Goal: Transaction & Acquisition: Purchase product/service

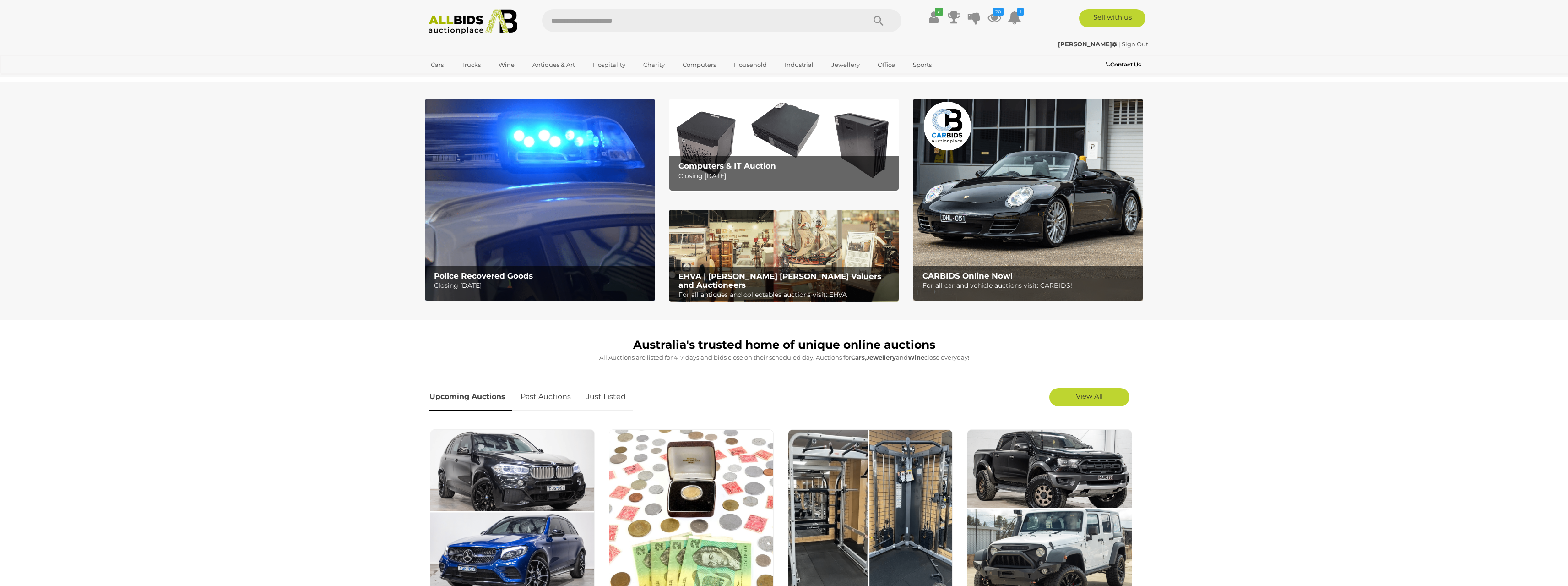
click at [773, 161] on b "Computers & IT Auction" at bounding box center [727, 165] width 97 height 9
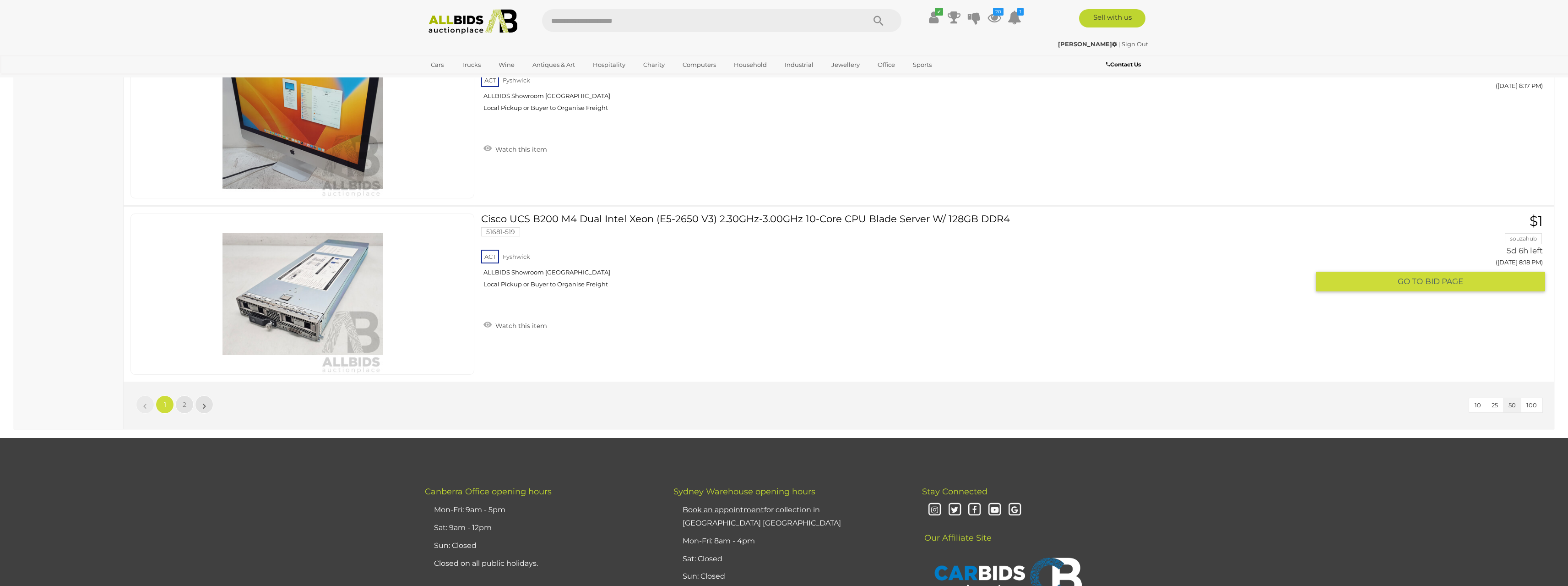
scroll to position [8704, 0]
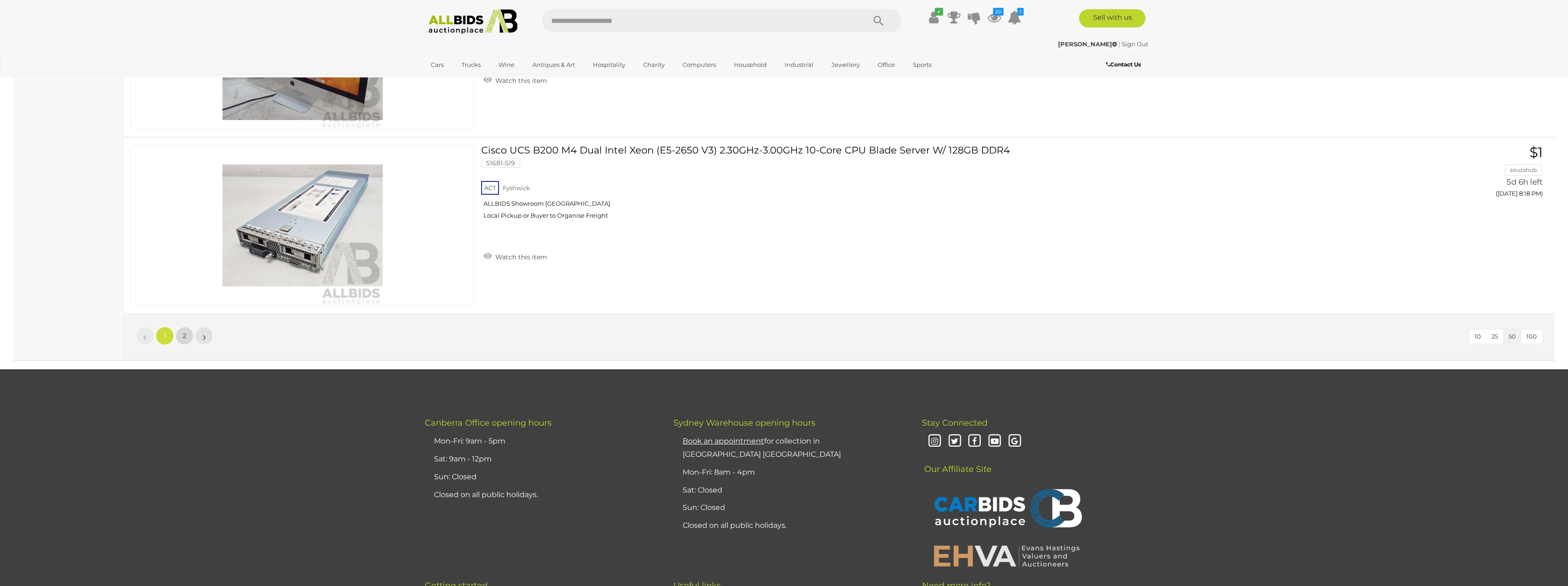
click at [185, 333] on span "2" at bounding box center [184, 336] width 4 height 9
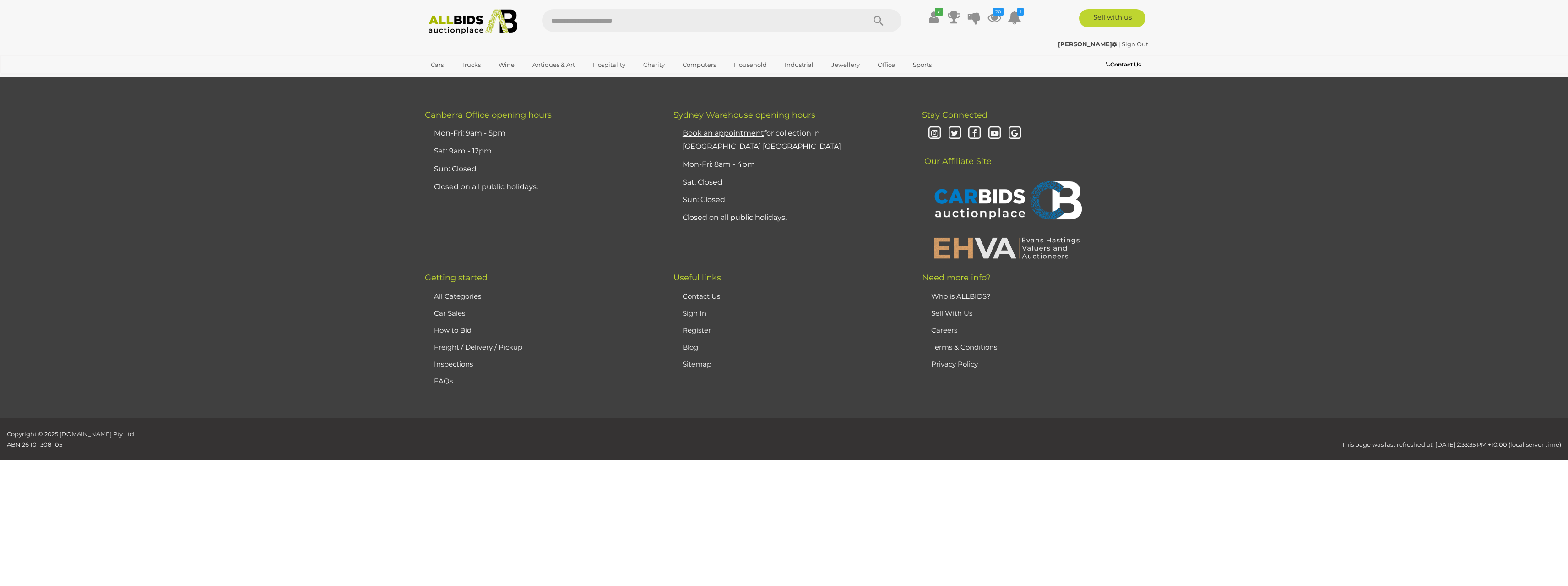
scroll to position [107, 0]
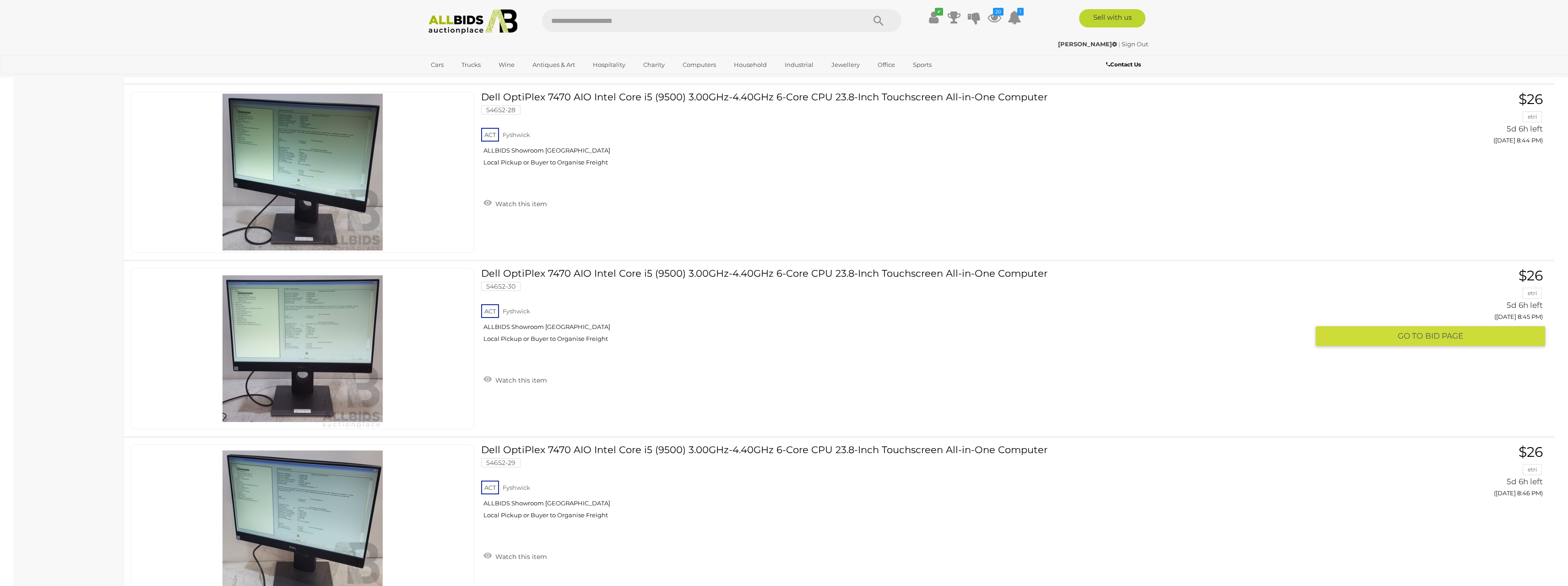
scroll to position [2672, 0]
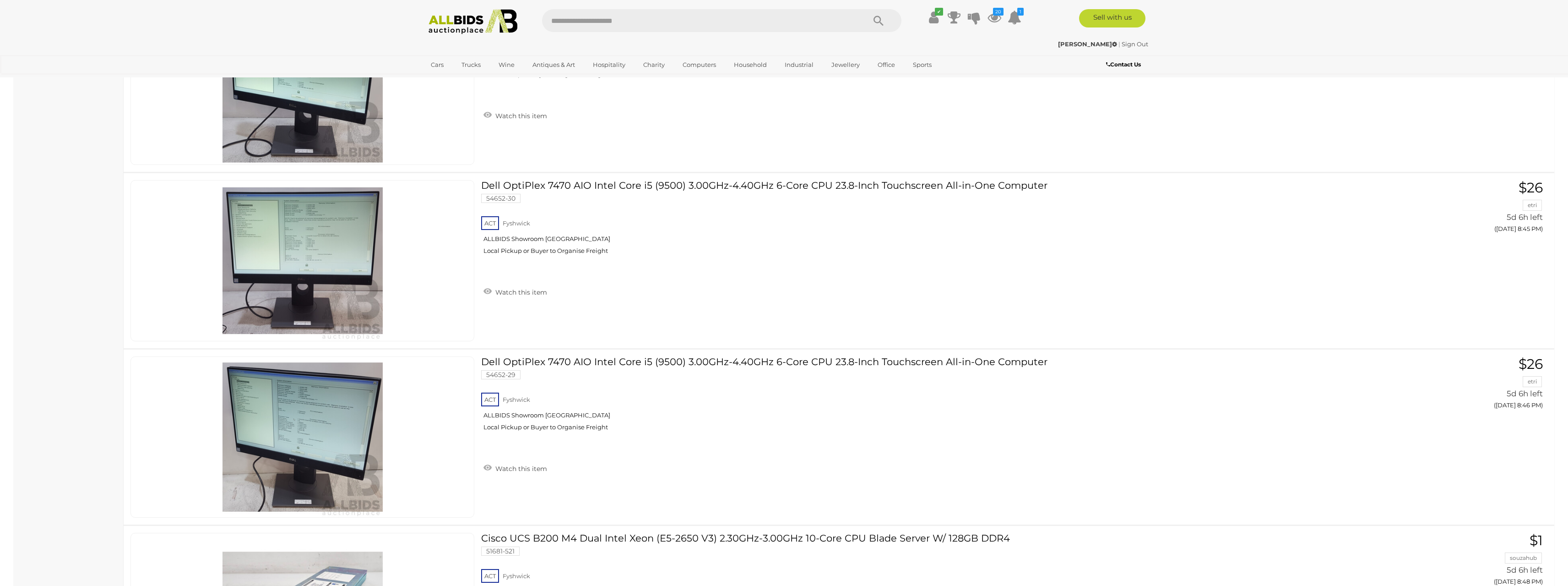
scroll to position [107, 0]
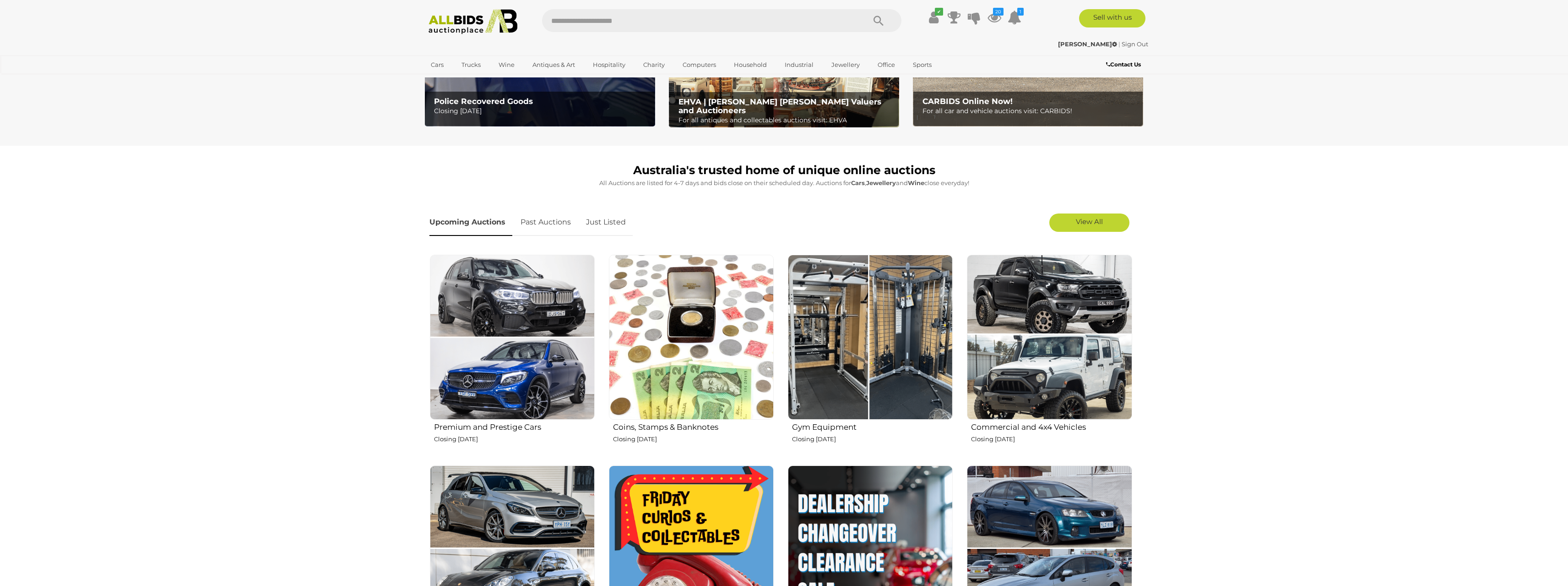
scroll to position [183, 0]
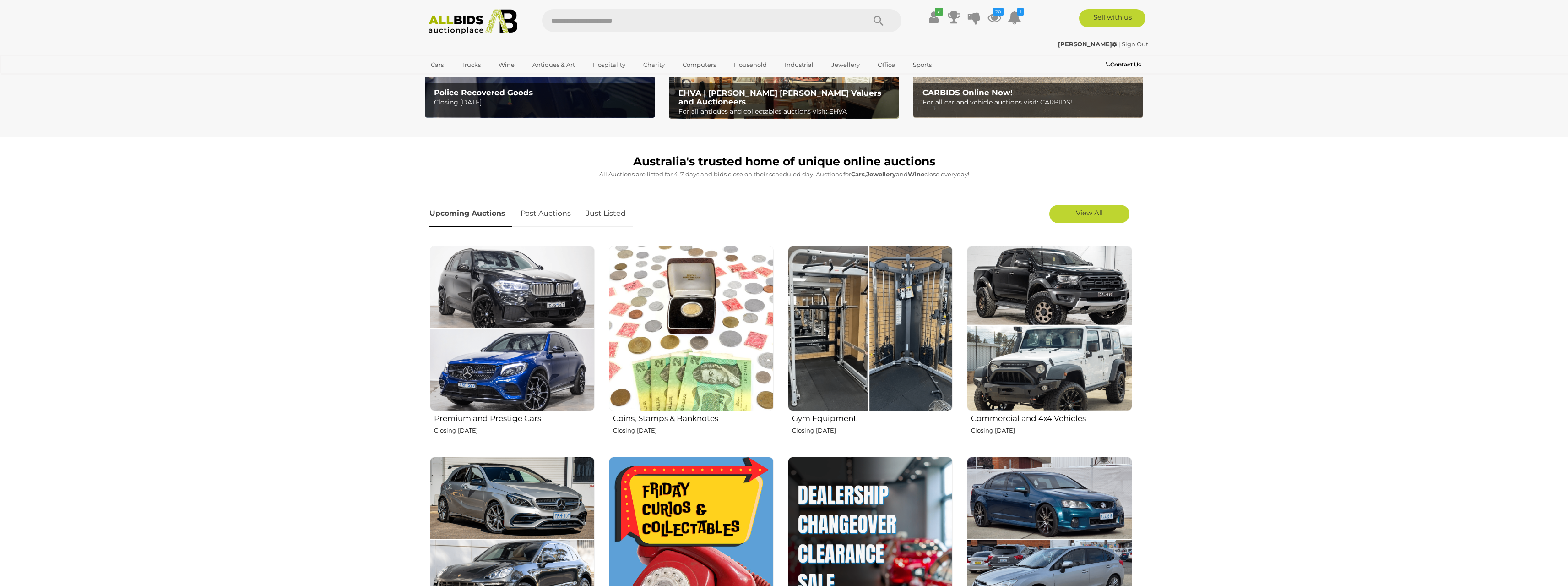
click at [895, 362] on img at bounding box center [870, 328] width 165 height 165
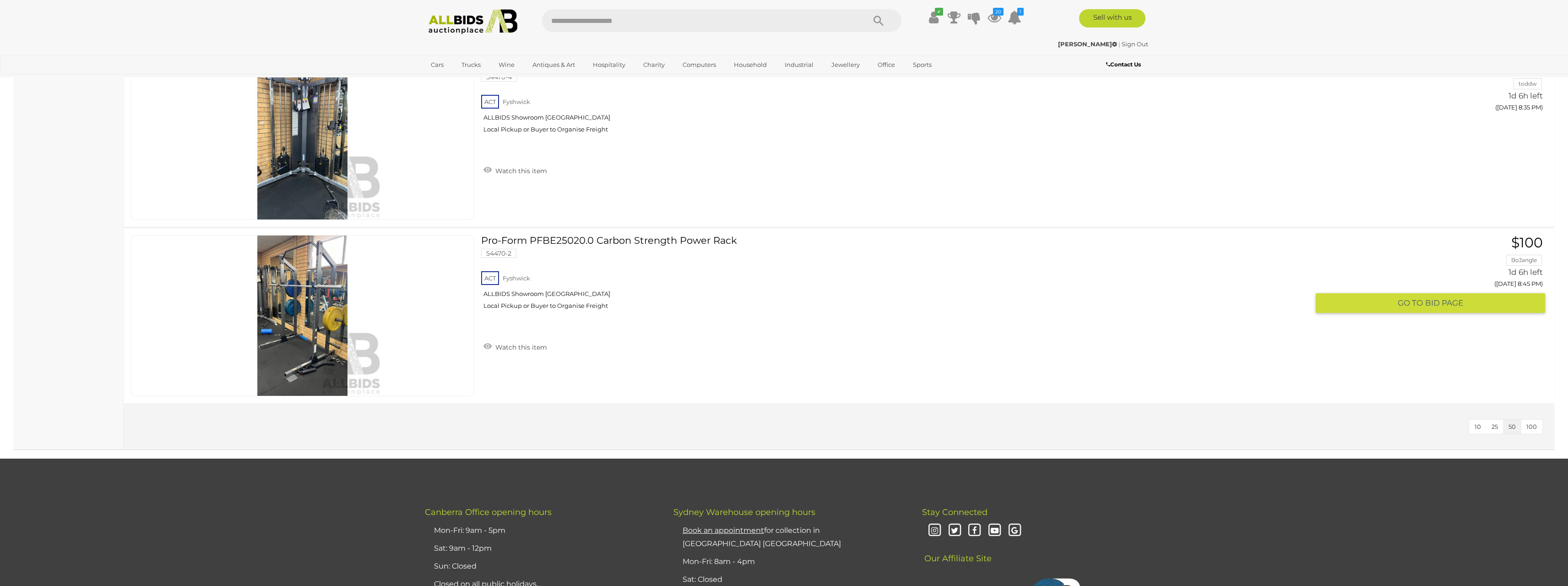
scroll to position [1237, 0]
